Goal: Task Accomplishment & Management: Manage account settings

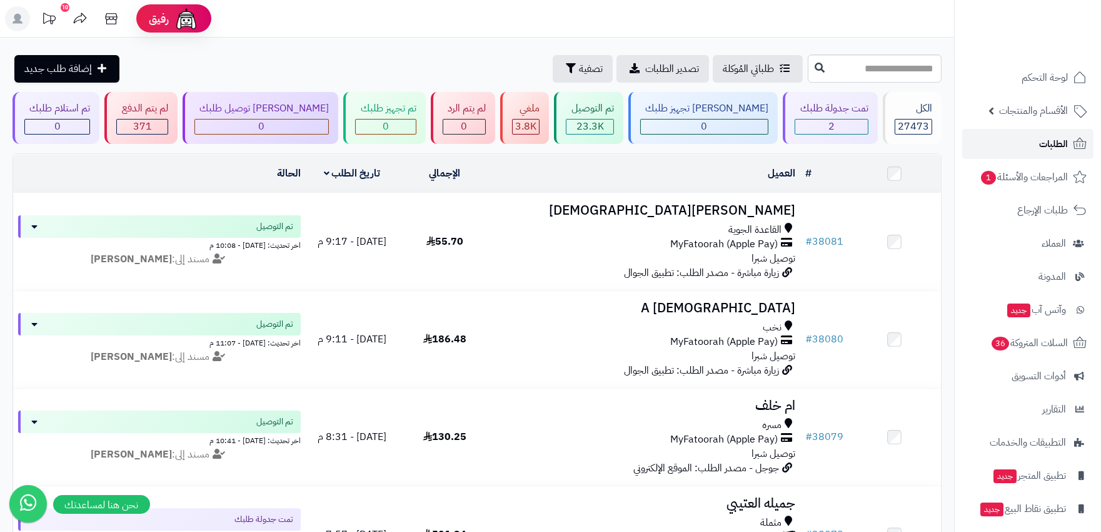
click at [1058, 146] on span "الطلبات" at bounding box center [1054, 144] width 29 height 18
